Goal: Task Accomplishment & Management: Complete application form

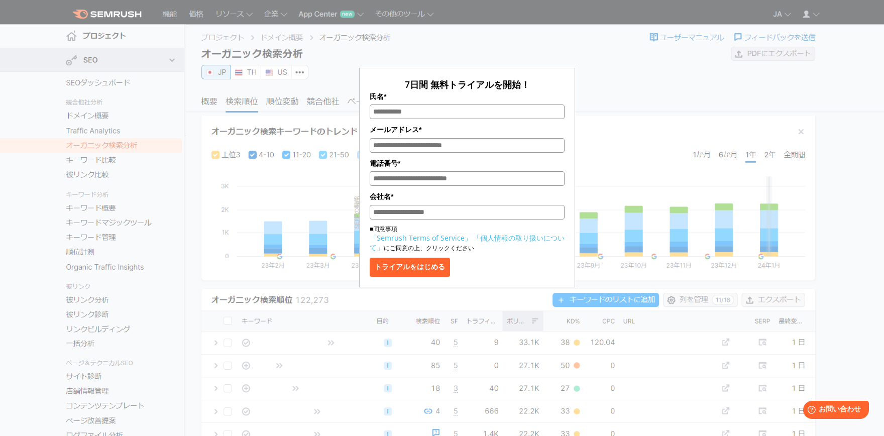
click at [556, 57] on div "7日間 無料トライアルを開始！ 氏名* メールアドレス* 電話番号* 会社名* ■同意事項 「Semrush Terms of Service」 「個人情報の…" at bounding box center [467, 171] width 216 height 232
click at [787, 11] on div "7日間 無料トライアルを開始！ 氏名* メールアドレス* 電話番号* 会社名* ■同意事項 「Semrush Terms of Service」 「個人情報の…" at bounding box center [468, 146] width 736 height 282
click at [398, 49] on div "7日間 無料トライアルを開始！ 氏名* メールアドレス* 電話番号* 会社名* ■同意事項 「Semrush Terms of Service」 「個人情報の…" at bounding box center [467, 150] width 502 height 275
click at [398, 62] on div "7日間 無料トライアルを開始！ 氏名* メールアドレス* 電話番号* 会社名* ■同意事項 「Semrush Terms of Service」 「個人情報の…" at bounding box center [467, 171] width 216 height 232
click at [499, 51] on div "7日間 無料トライアルを開始！ 氏名* メールアドレス* 電話番号* 会社名* ■同意事項 「Semrush Terms of Service」 「個人情報の…" at bounding box center [467, 150] width 502 height 275
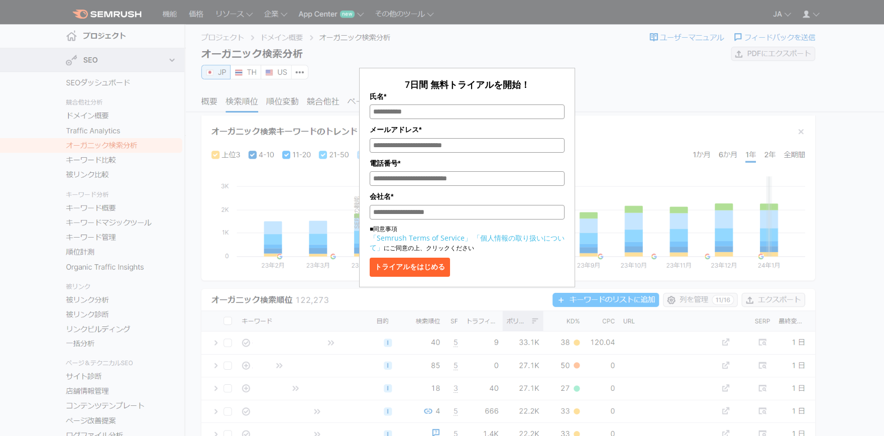
click at [614, 41] on div "7日間 無料トライアルを開始！ 氏名* メールアドレス* 電話番号* 会社名* ■同意事項 「Semrush Terms of Service」 「個人情報の…" at bounding box center [467, 150] width 502 height 275
click at [778, 9] on div "7日間 無料トライアルを開始！ 氏名* メールアドレス* 電話番号* 会社名* ■同意事項 「Semrush Terms of Service」 「個人情報の…" at bounding box center [468, 146] width 736 height 282
